Goal: Information Seeking & Learning: Check status

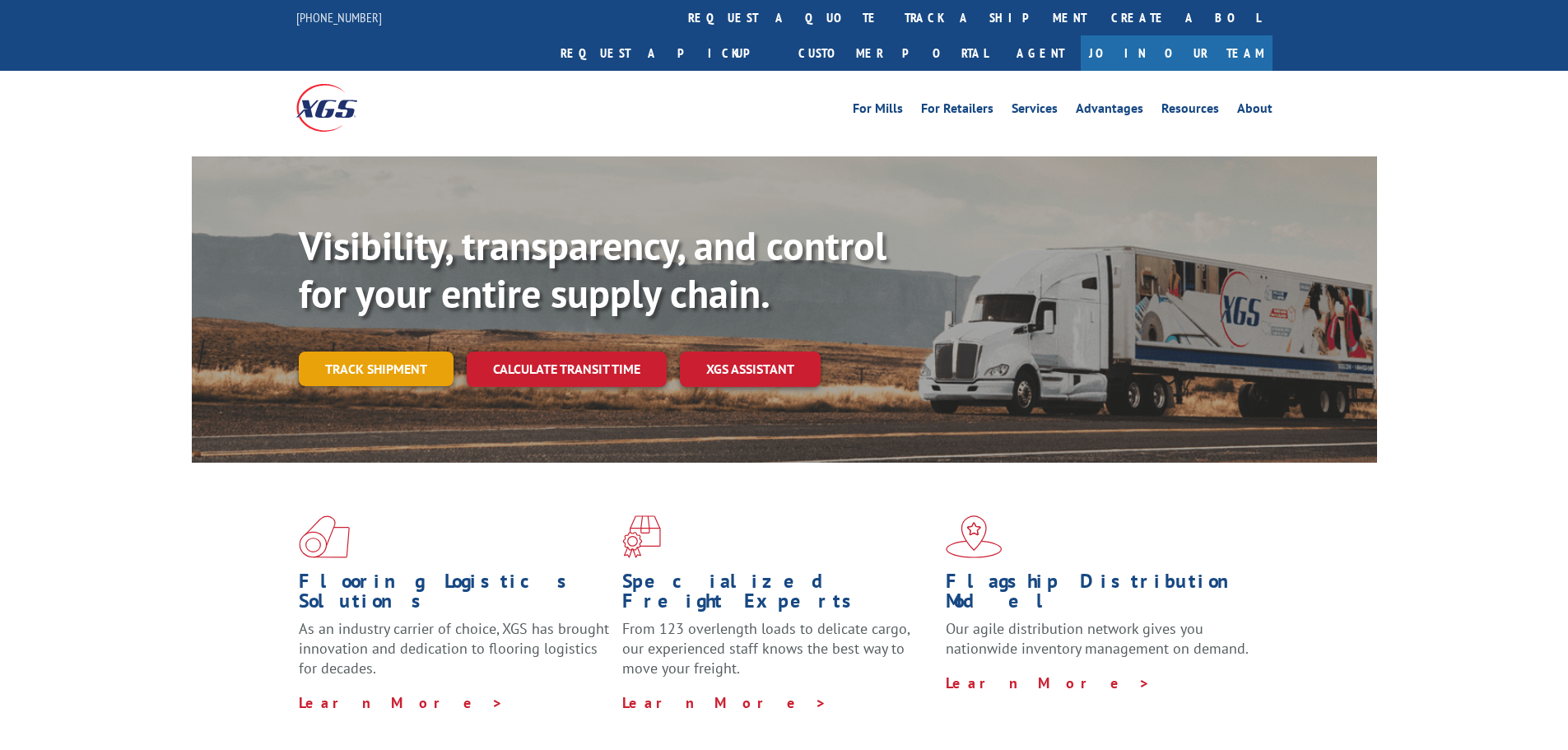
click at [392, 351] on link "Track shipment" at bounding box center [376, 368] width 154 height 35
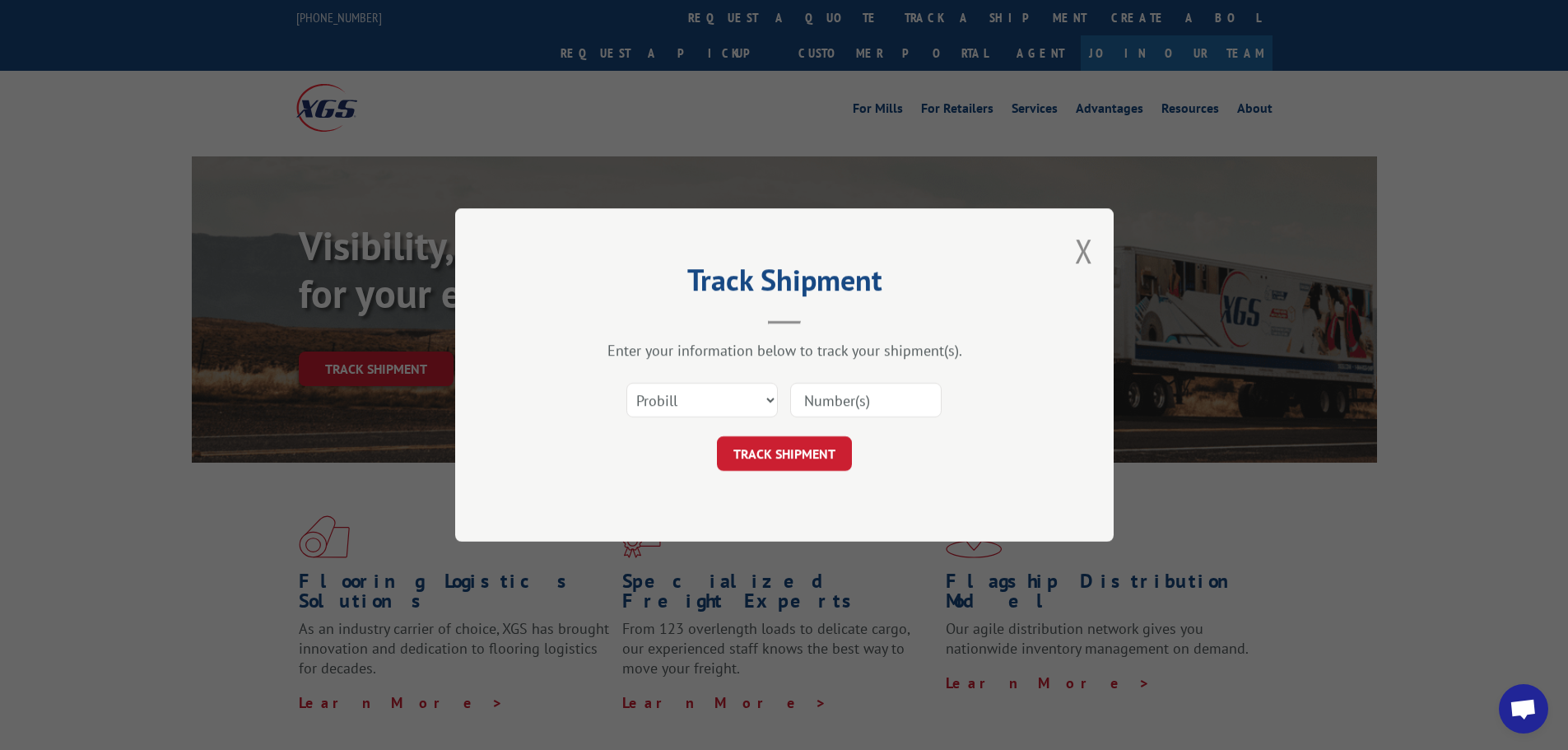
click at [914, 402] on input at bounding box center [866, 399] width 152 height 35
paste input "17383504"
type input "17383504"
click at [807, 454] on button "TRACK SHIPMENT" at bounding box center [784, 454] width 135 height 35
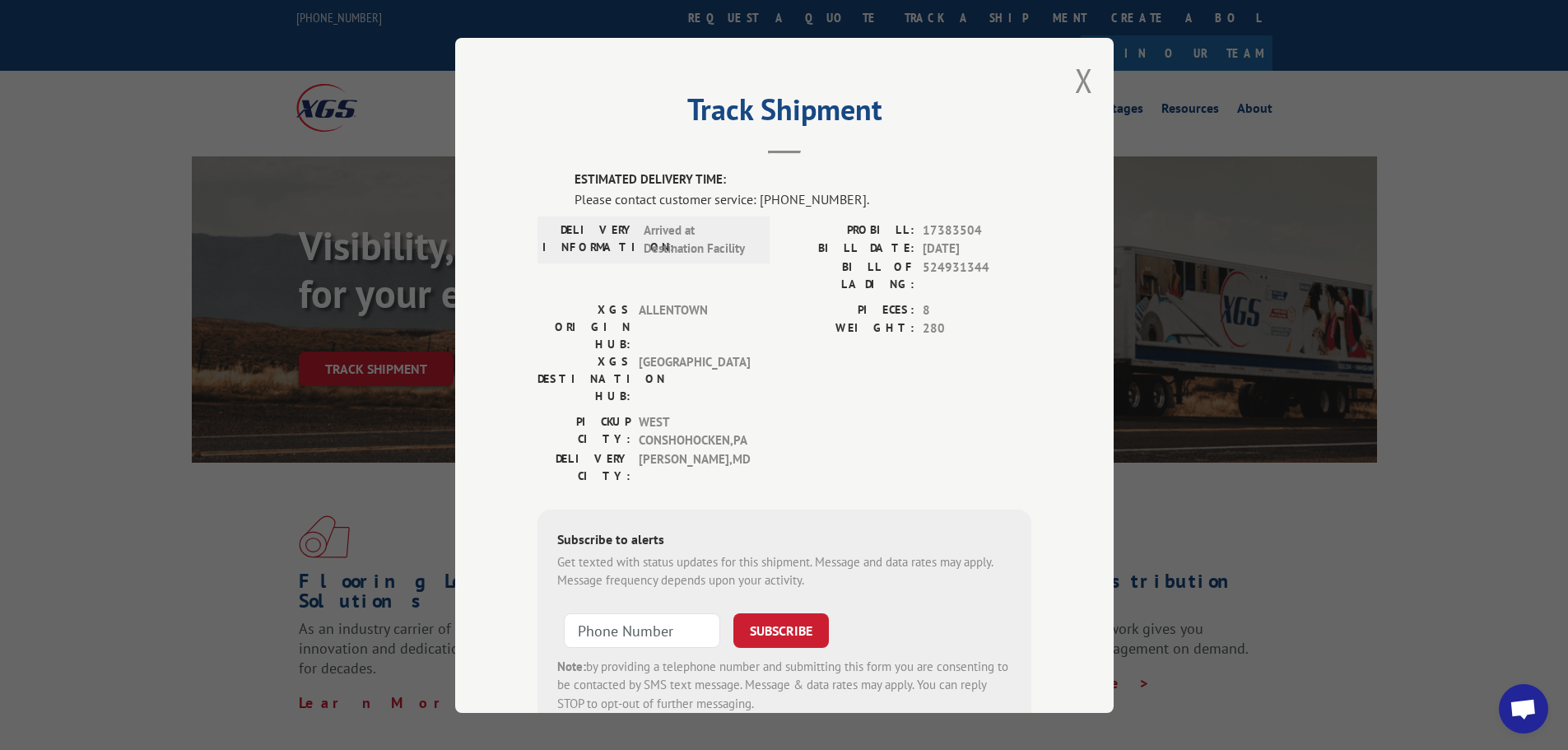
click at [1061, 75] on div "Track Shipment ESTIMATED DELIVERY TIME: Please contact customer service: [PHONE…" at bounding box center [784, 375] width 658 height 675
click at [1068, 77] on div "Track Shipment ESTIMATED DELIVERY TIME: Please contact customer service: [PHONE…" at bounding box center [784, 375] width 658 height 675
click at [1082, 66] on button "Close modal" at bounding box center [1084, 80] width 18 height 43
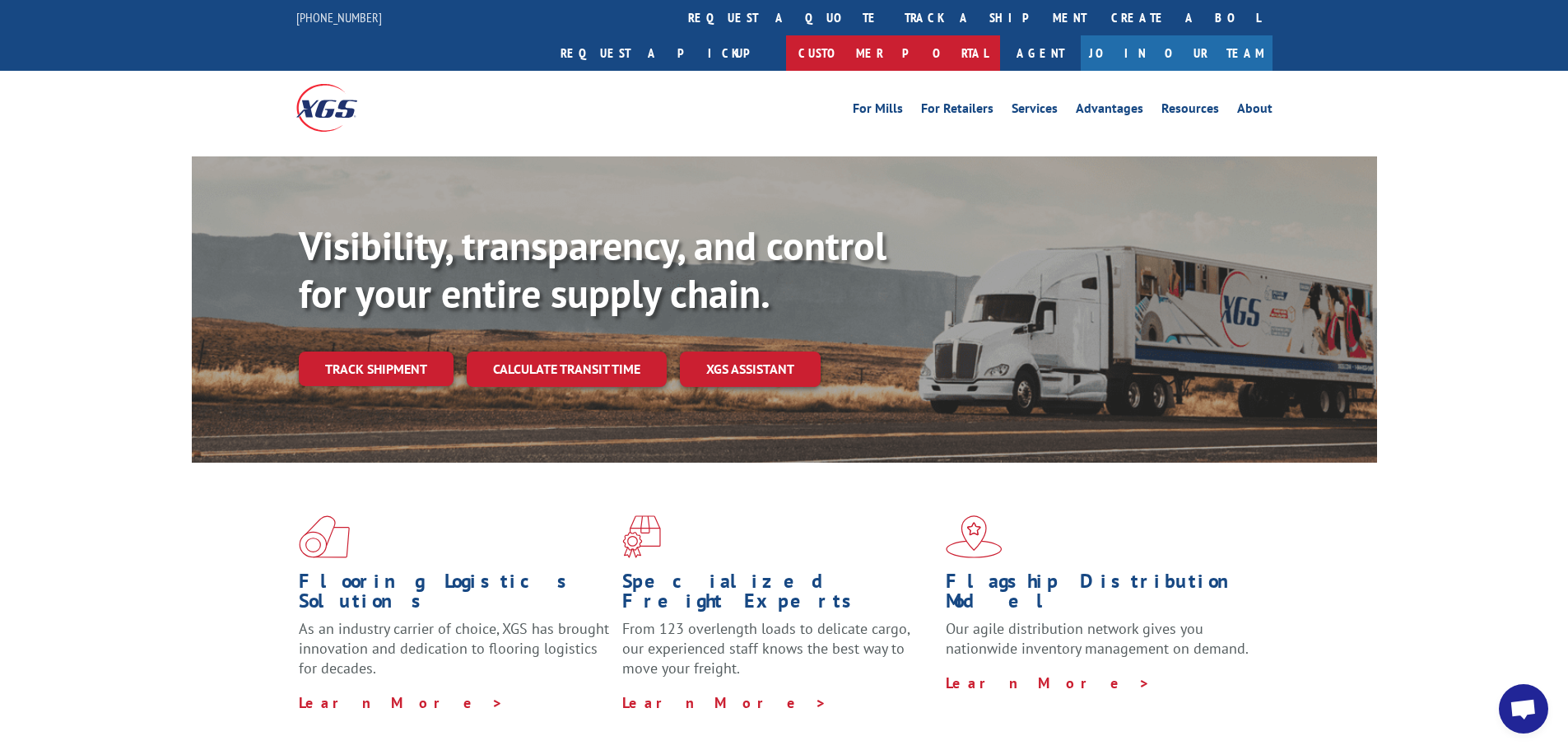
click at [1000, 36] on link "Customer Portal" at bounding box center [893, 53] width 214 height 36
